Goal: Find specific page/section: Find specific page/section

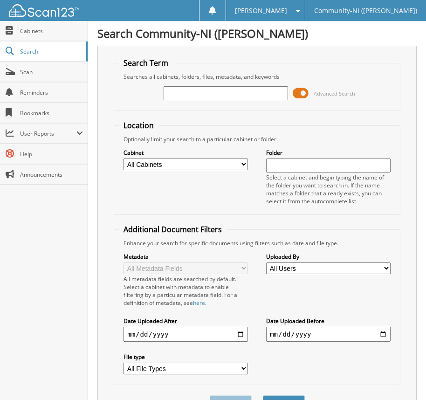
click at [175, 98] on input "text" at bounding box center [226, 93] width 125 height 14
type input "24-121241-10"
click at [263, 396] on button "Search" at bounding box center [284, 404] width 42 height 17
click at [300, 96] on span at bounding box center [301, 93] width 16 height 14
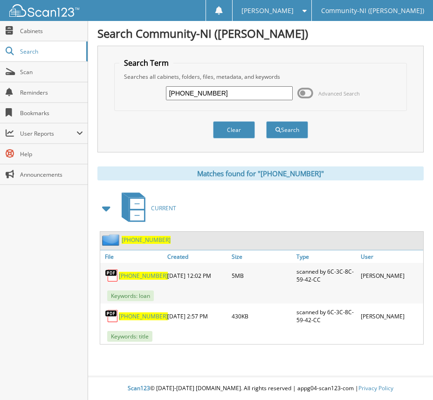
click at [137, 317] on span "[PHONE_NUMBER]" at bounding box center [143, 317] width 49 height 8
click at [128, 276] on span "[PHONE_NUMBER]" at bounding box center [143, 276] width 49 height 8
click at [210, 91] on input "[PHONE_NUMBER]" at bounding box center [229, 93] width 127 height 14
type input "[PHONE_NUMBER]"
click at [266, 121] on button "Search" at bounding box center [287, 129] width 42 height 17
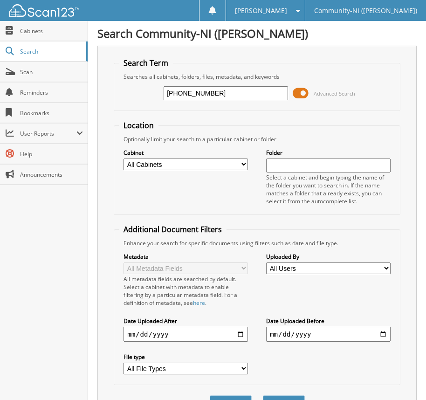
click at [306, 95] on span at bounding box center [301, 93] width 16 height 14
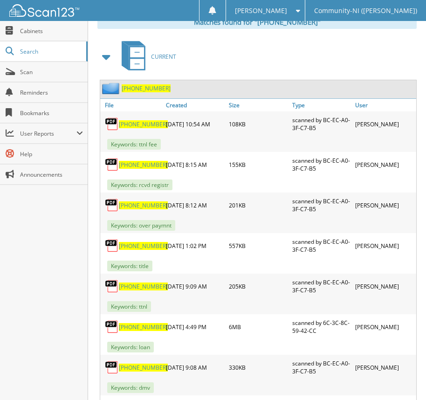
scroll to position [187, 0]
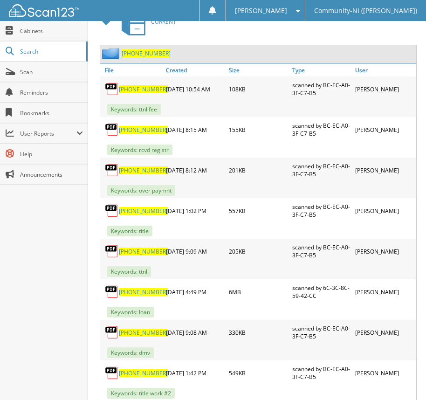
click at [145, 126] on span "[PHONE_NUMBER]" at bounding box center [143, 130] width 49 height 8
click at [144, 131] on span "[PHONE_NUMBER]" at bounding box center [143, 130] width 49 height 8
